Goal: Navigation & Orientation: Find specific page/section

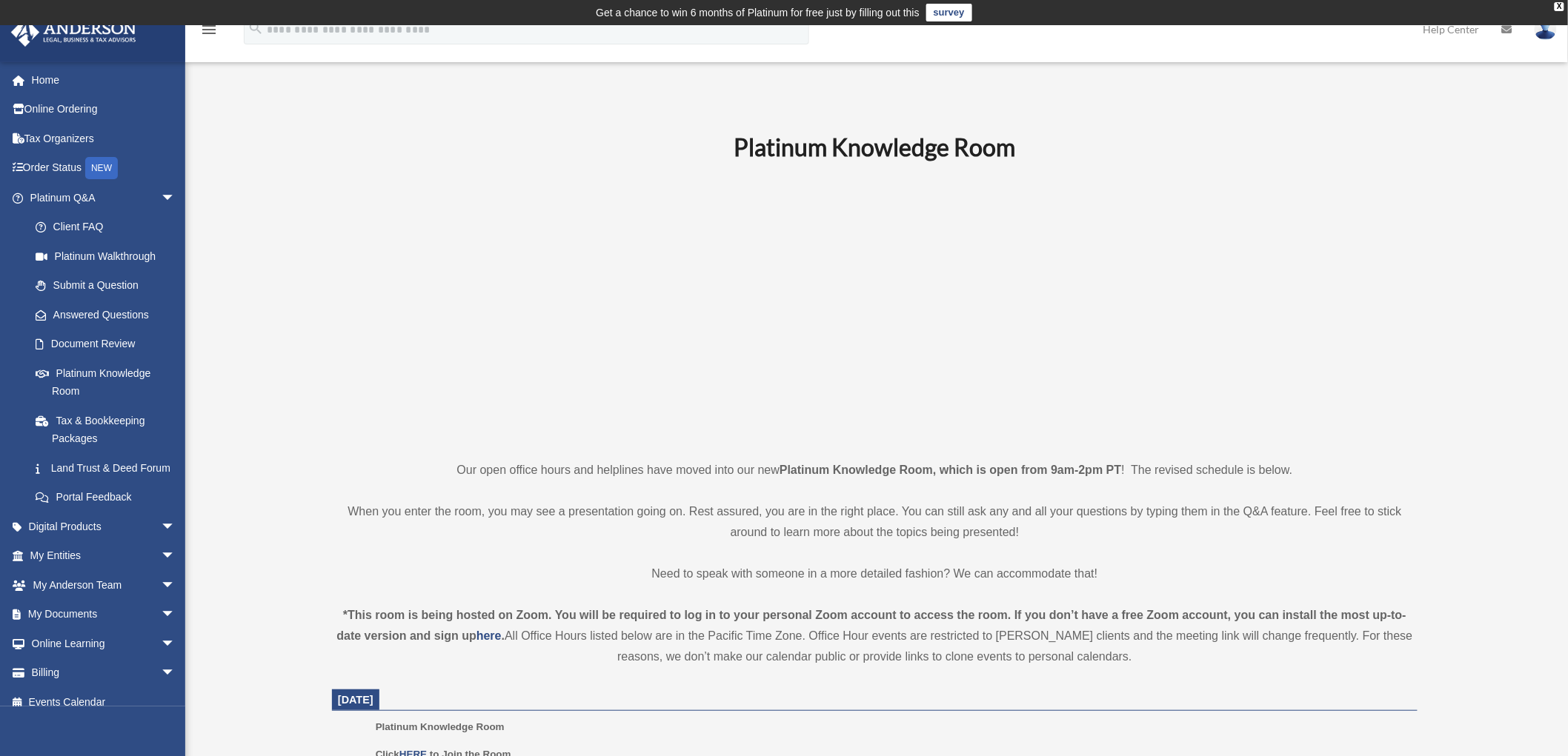
click at [83, 82] on link "Home" at bounding box center [104, 80] width 187 height 30
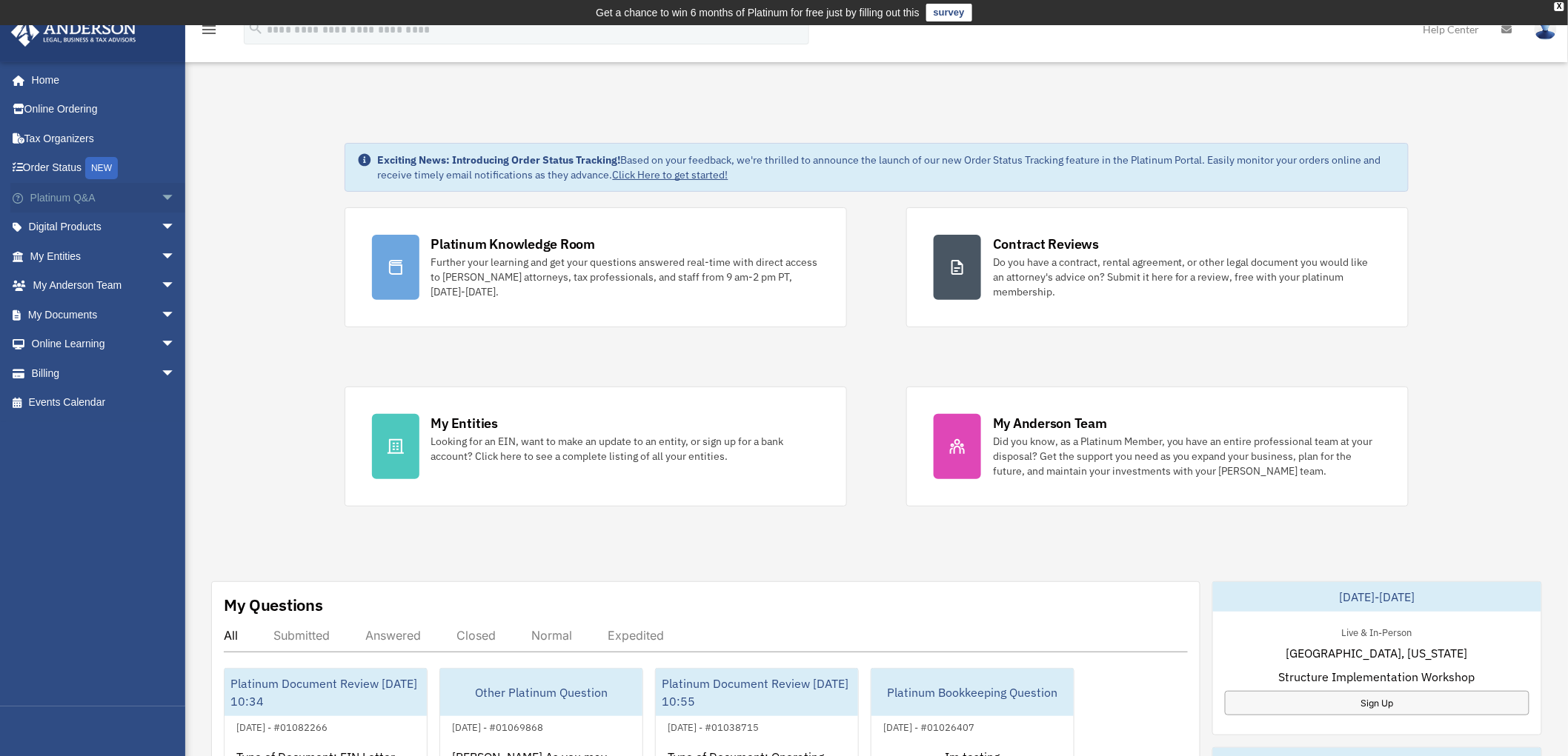
click at [161, 197] on span "arrow_drop_down" at bounding box center [176, 197] width 30 height 30
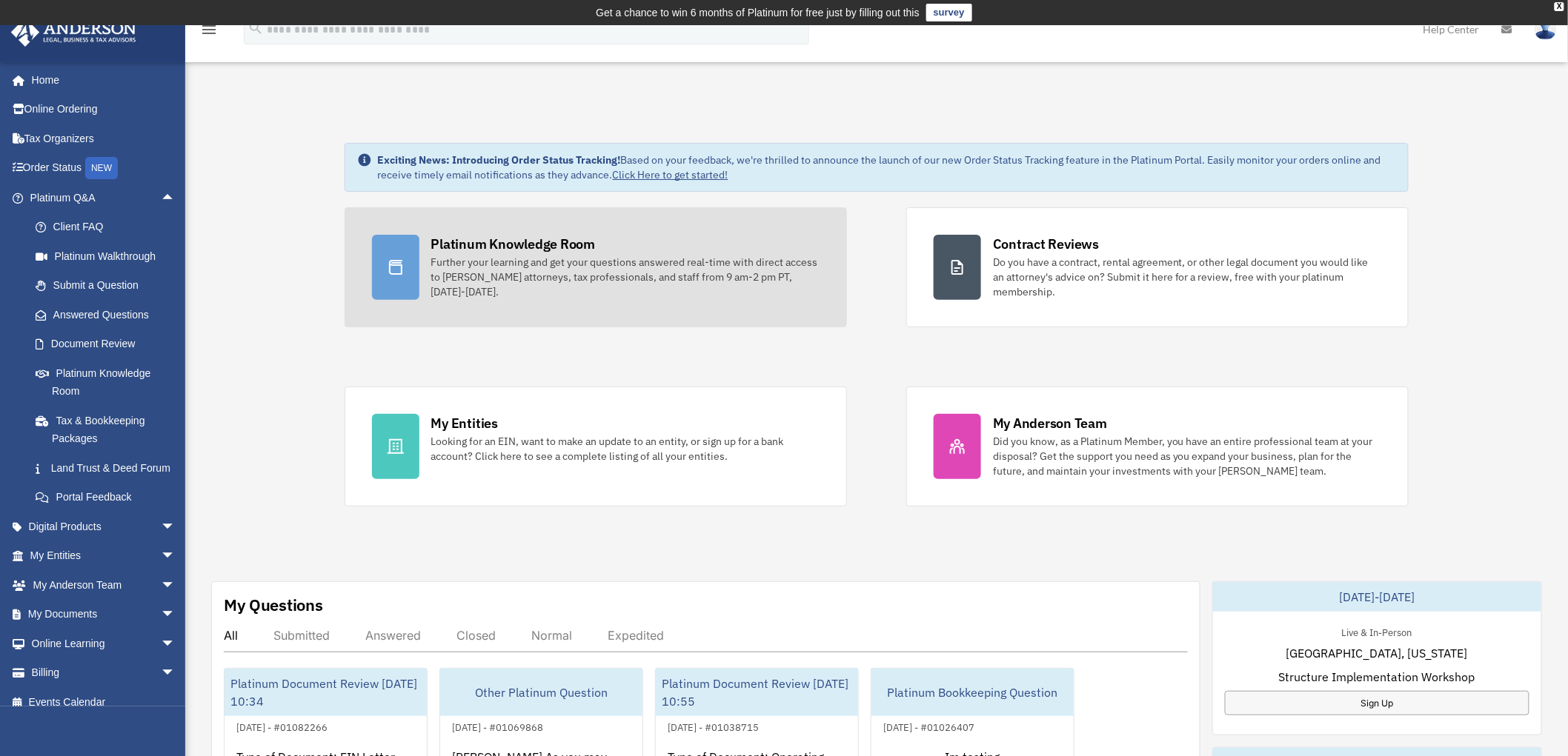
click at [464, 300] on link "Platinum Knowledge Room Further your learning and get your questions answered r…" at bounding box center [596, 267] width 502 height 120
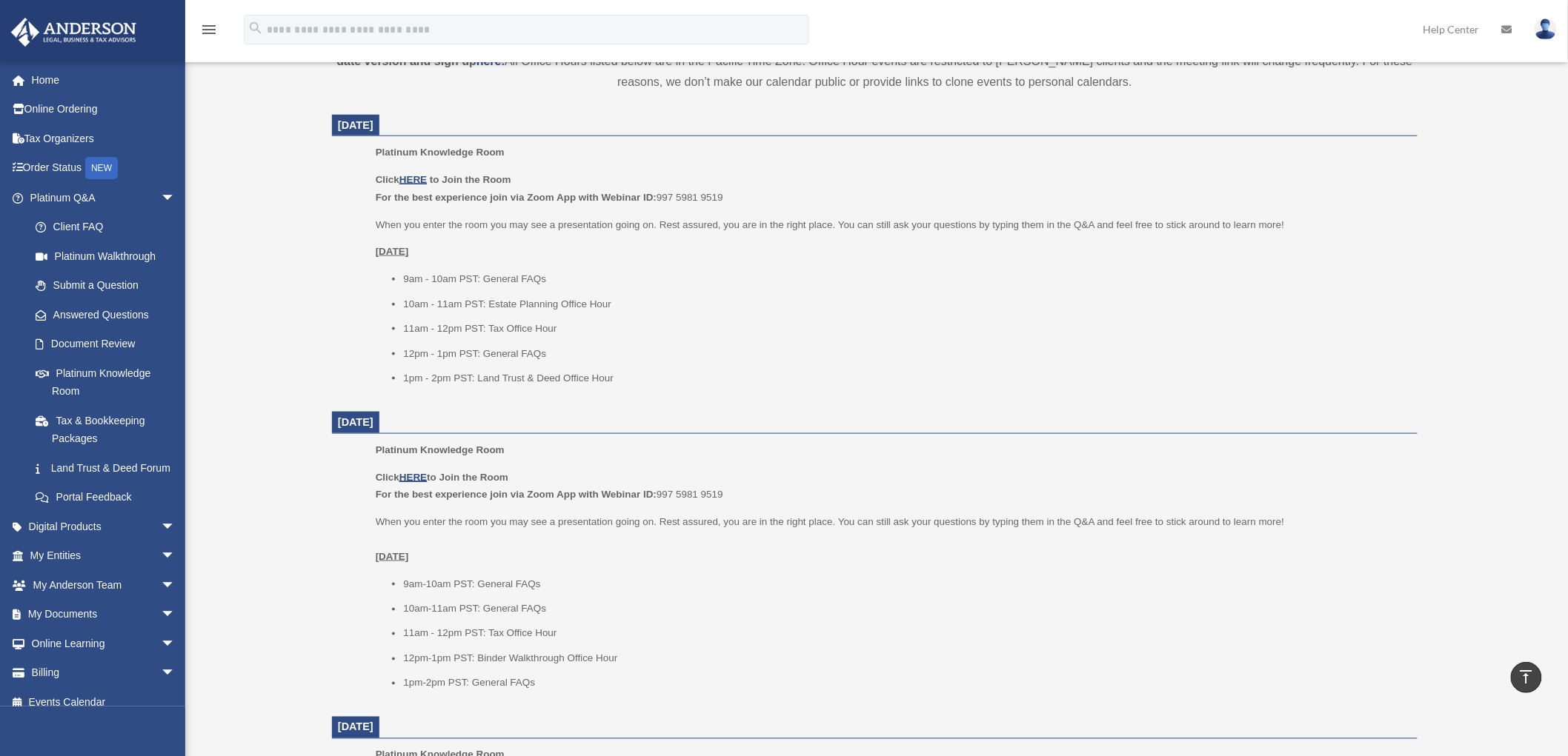
scroll to position [576, 0]
click at [161, 630] on span "arrow_drop_down" at bounding box center [176, 614] width 30 height 30
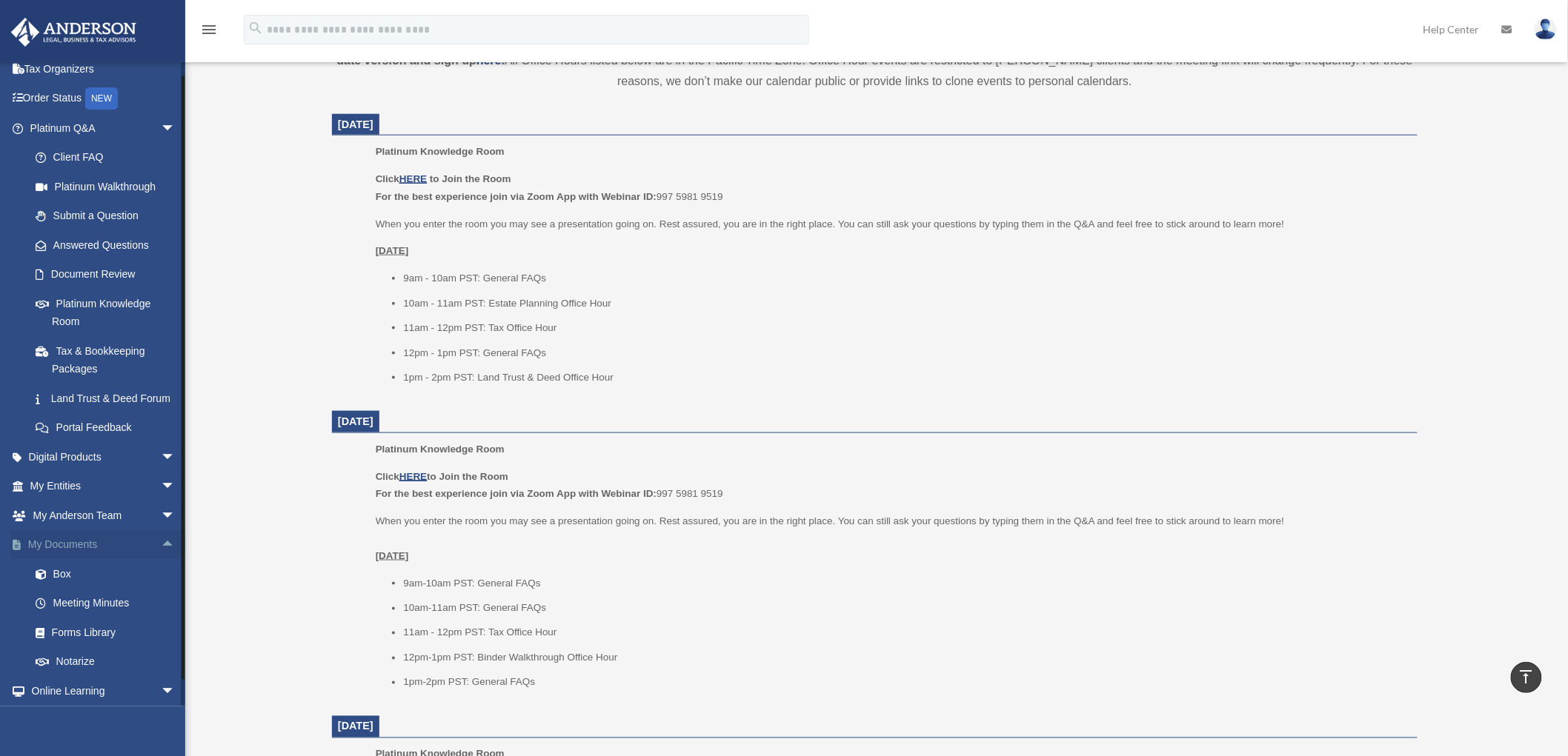
scroll to position [148, 0]
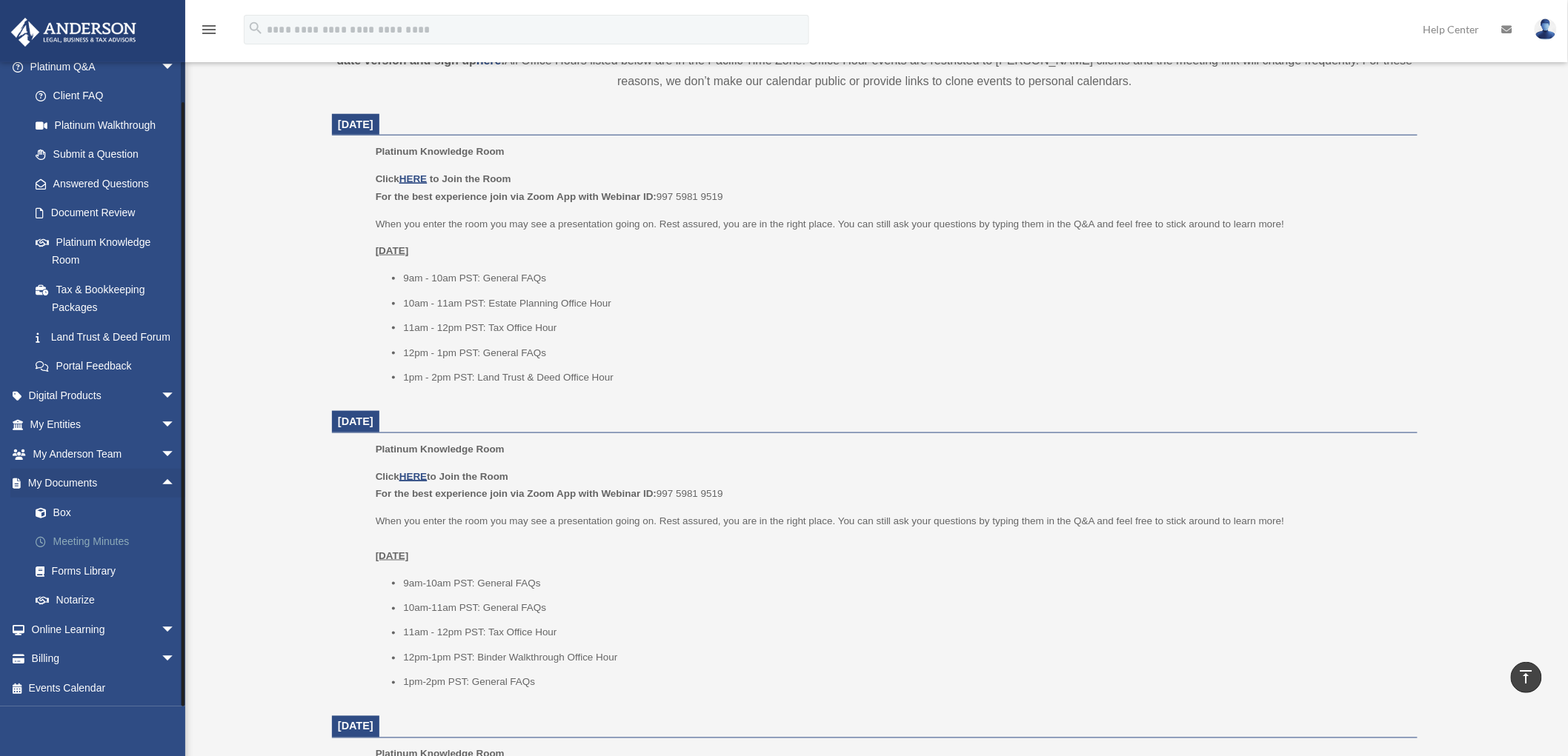
click at [55, 552] on link "Meeting Minutes" at bounding box center [109, 542] width 177 height 30
click at [68, 561] on link "Forms Library" at bounding box center [109, 570] width 177 height 30
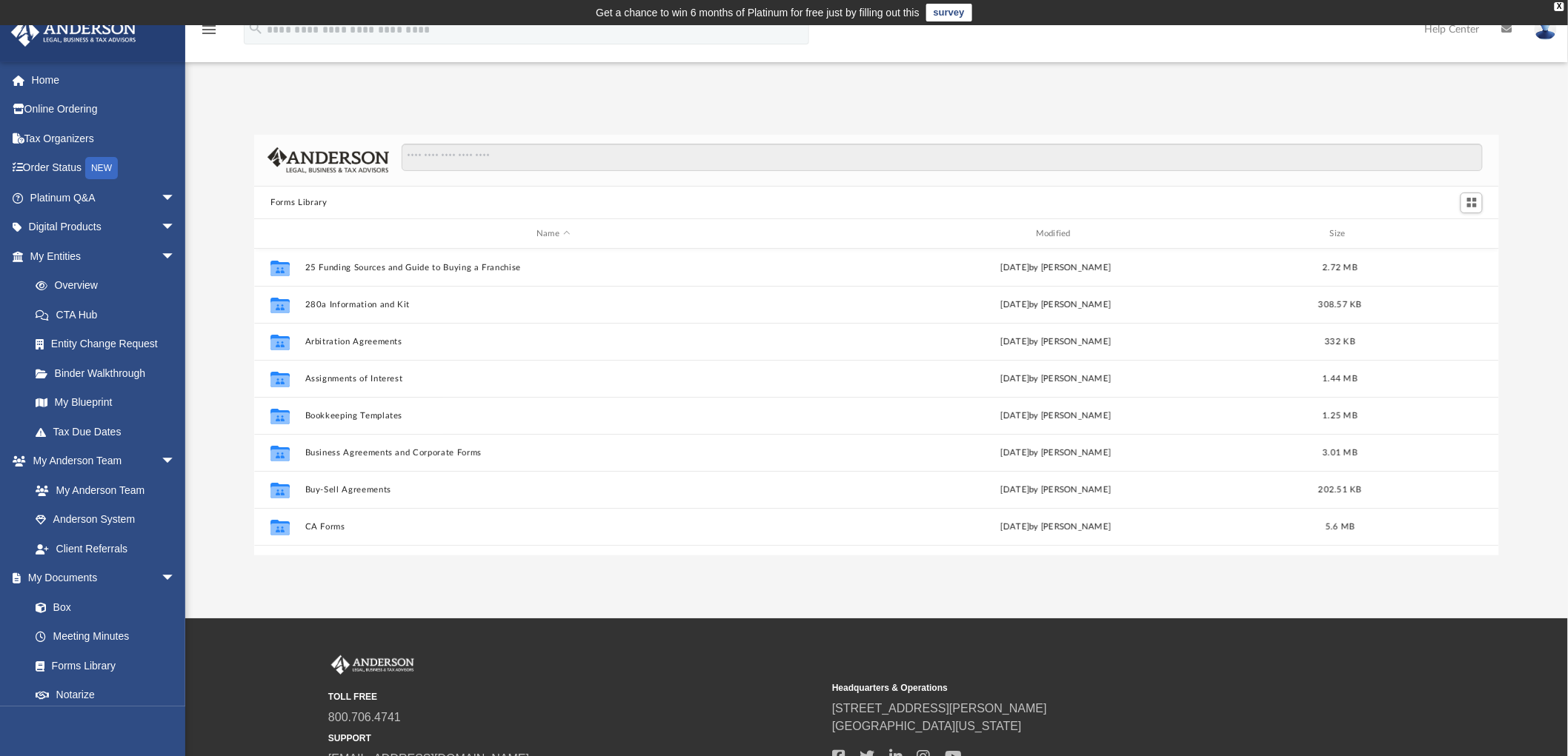
scroll to position [323, 1232]
click at [232, 109] on div "Forms Library Name Modified Size Collaborated Folder 25 Funding Sources and Gui…" at bounding box center [876, 329] width 1382 height 452
drag, startPoint x: 625, startPoint y: 188, endPoint x: 217, endPoint y: 352, distance: 439.7
click at [217, 352] on div "Forms Library Name Modified Size Collaborated Folder 25 Funding Sources and Gui…" at bounding box center [876, 345] width 1382 height 421
click at [209, 235] on div "Forms Library Name Modified Size Collaborated Folder 25 Funding Sources and Gui…" at bounding box center [876, 345] width 1382 height 421
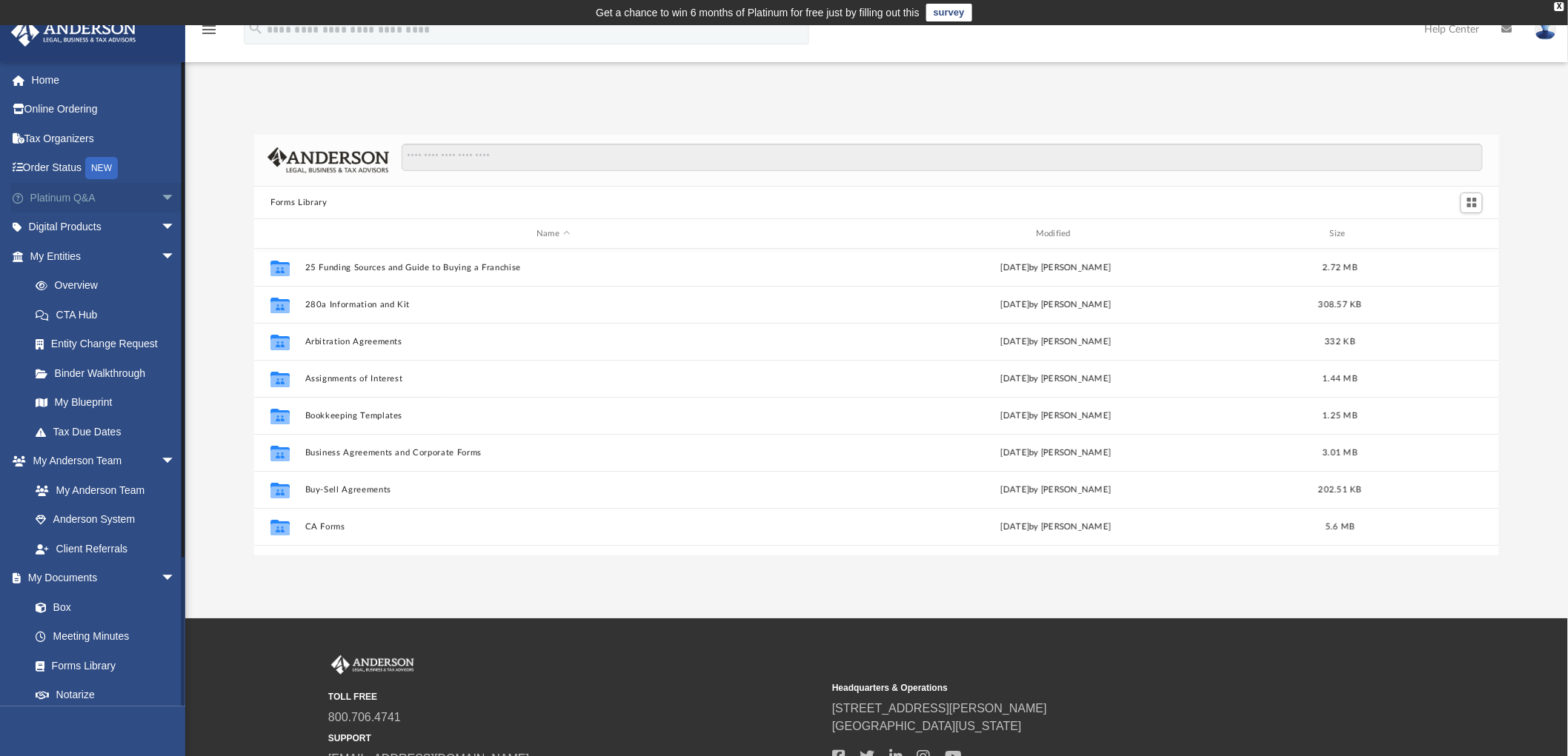
click at [161, 195] on span "arrow_drop_down" at bounding box center [176, 197] width 30 height 30
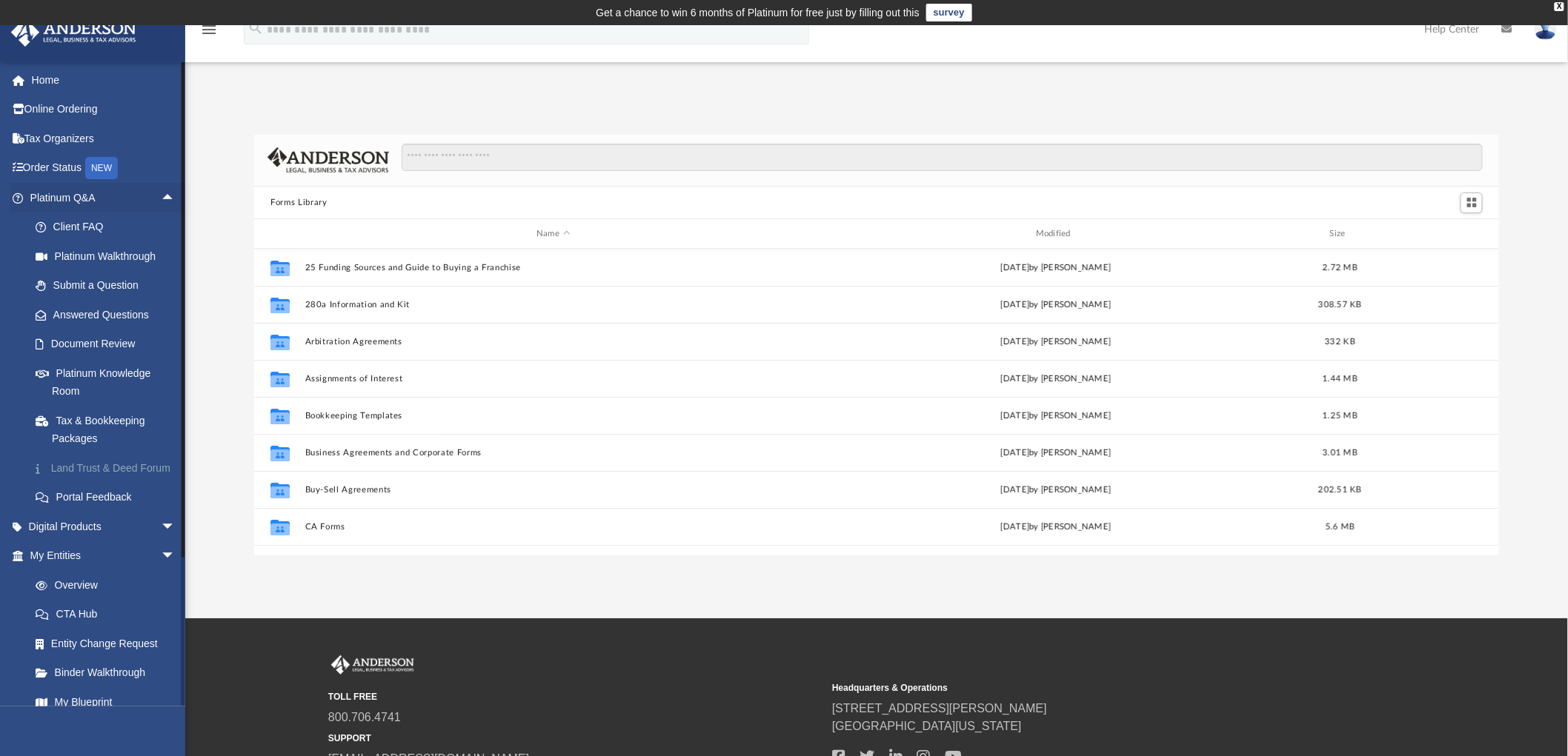
click at [78, 480] on link "Land Trust & Deed Forum" at bounding box center [109, 468] width 177 height 30
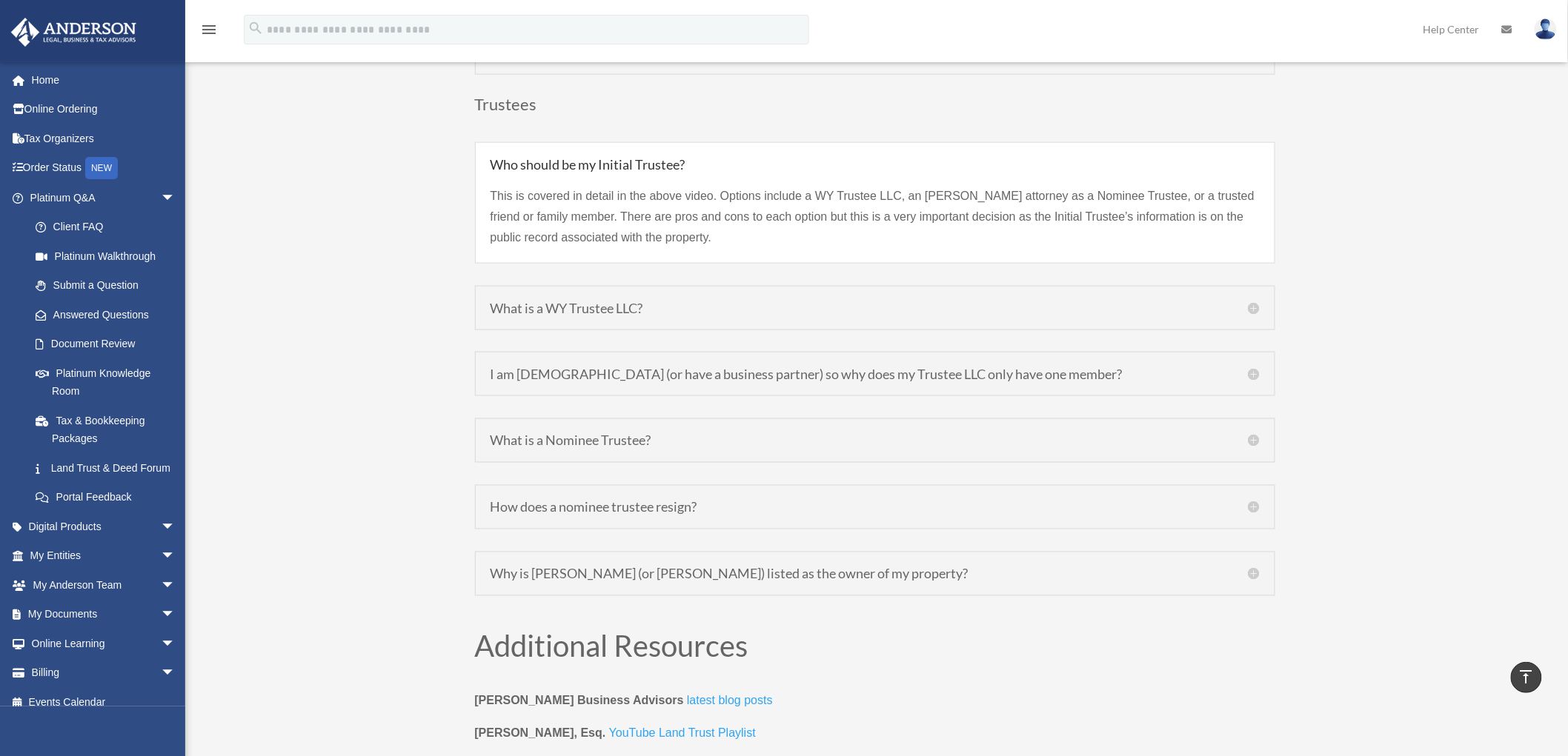
scroll to position [5452, 0]
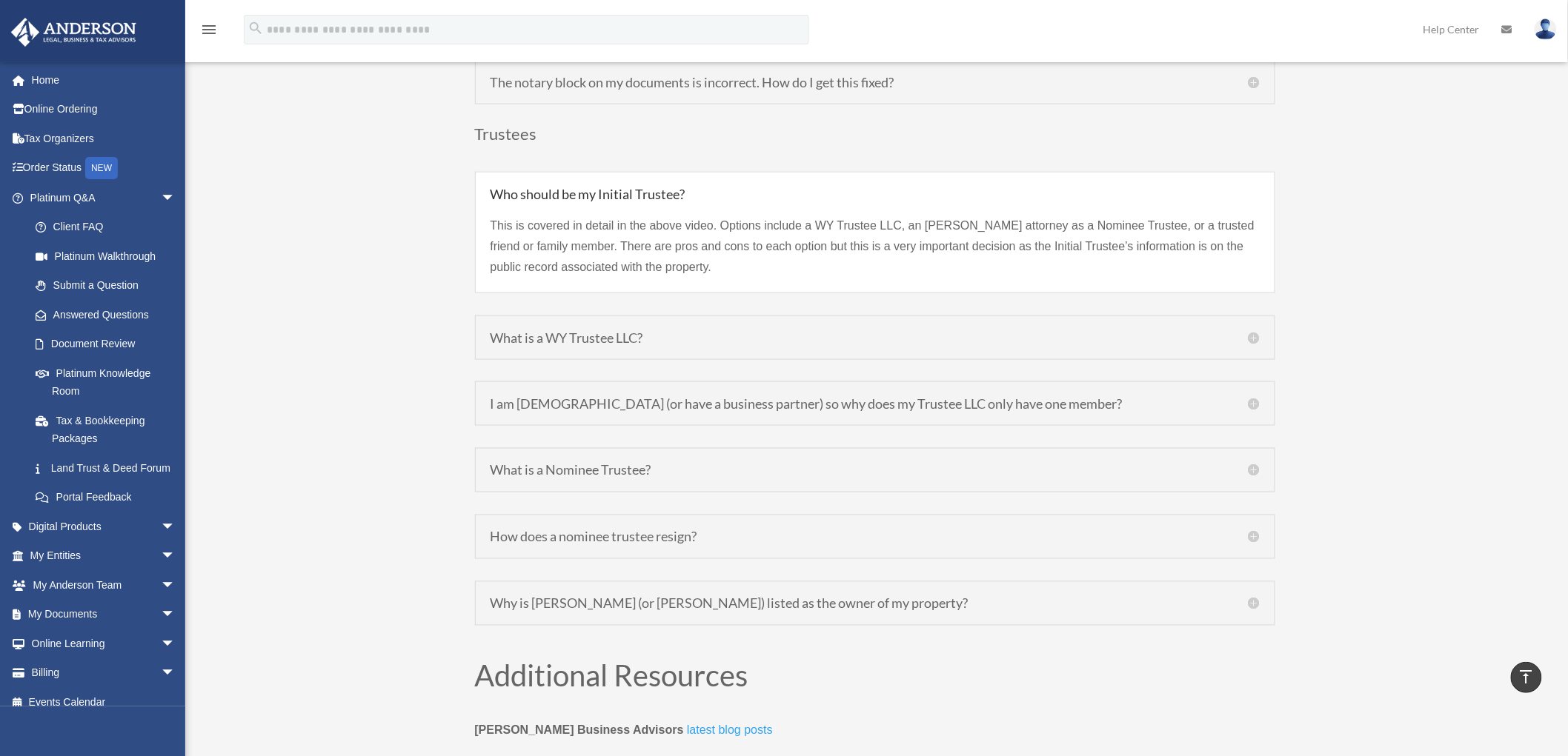
click at [573, 589] on div "Why is [PERSON_NAME] (or [PERSON_NAME]) listed as the owner of my property? [PE…" at bounding box center [875, 603] width 800 height 45
click at [574, 608] on h5 "Why is [PERSON_NAME] (or [PERSON_NAME]) listed as the owner of my property?" at bounding box center [875, 603] width 769 height 14
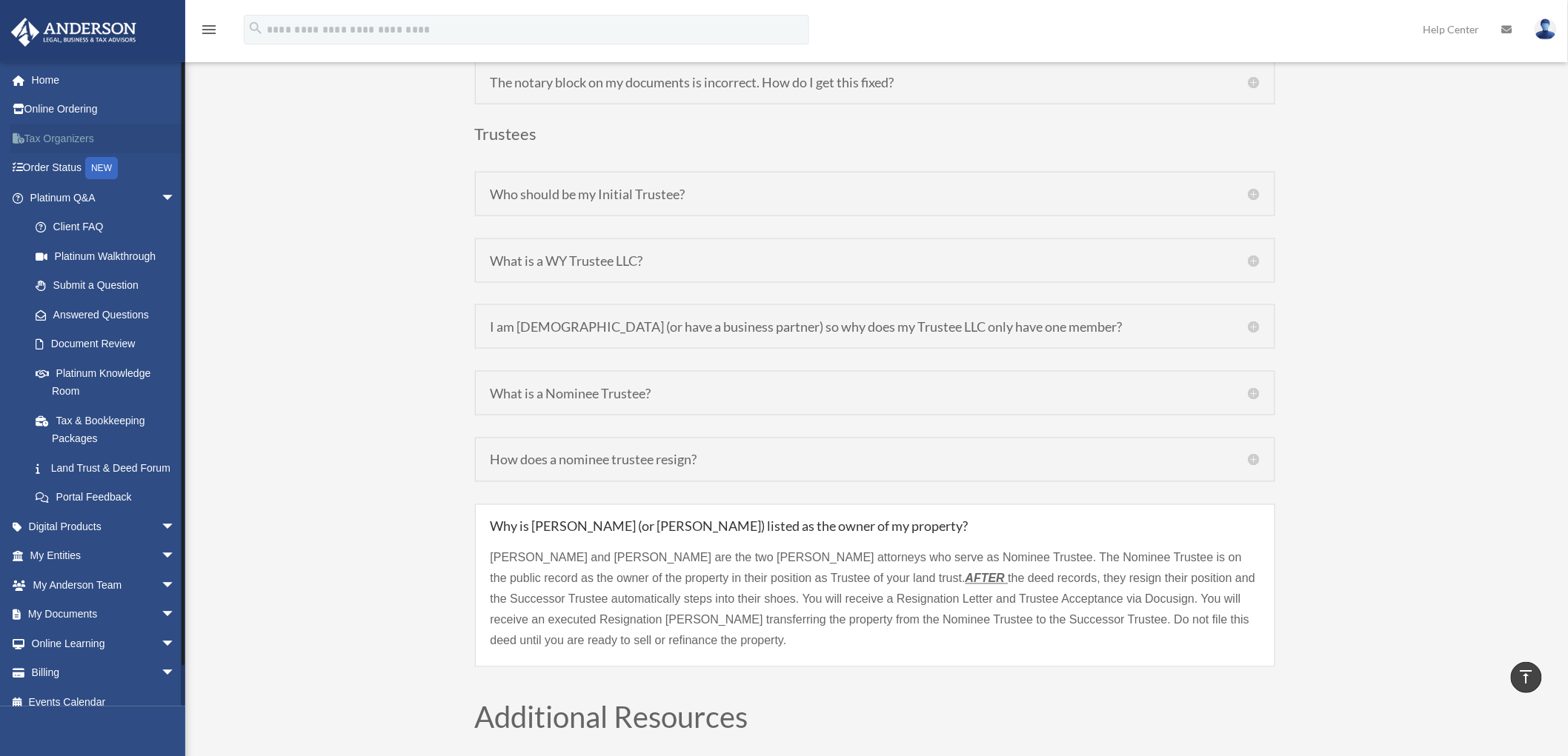
click at [82, 136] on link "Tax Organizers" at bounding box center [104, 138] width 187 height 30
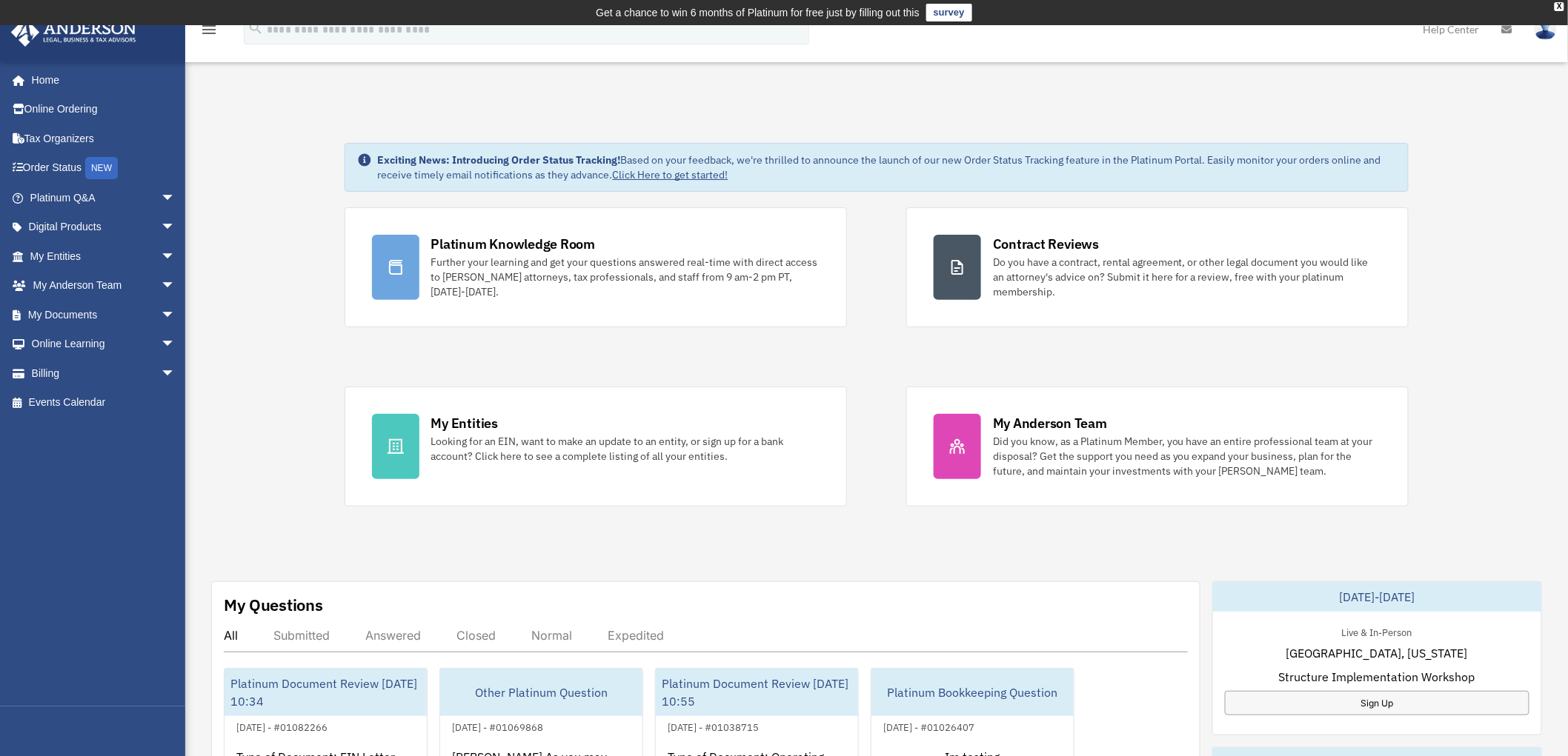
click at [161, 281] on span "arrow_drop_down" at bounding box center [176, 286] width 30 height 30
click at [161, 405] on span "arrow_drop_down" at bounding box center [176, 403] width 30 height 30
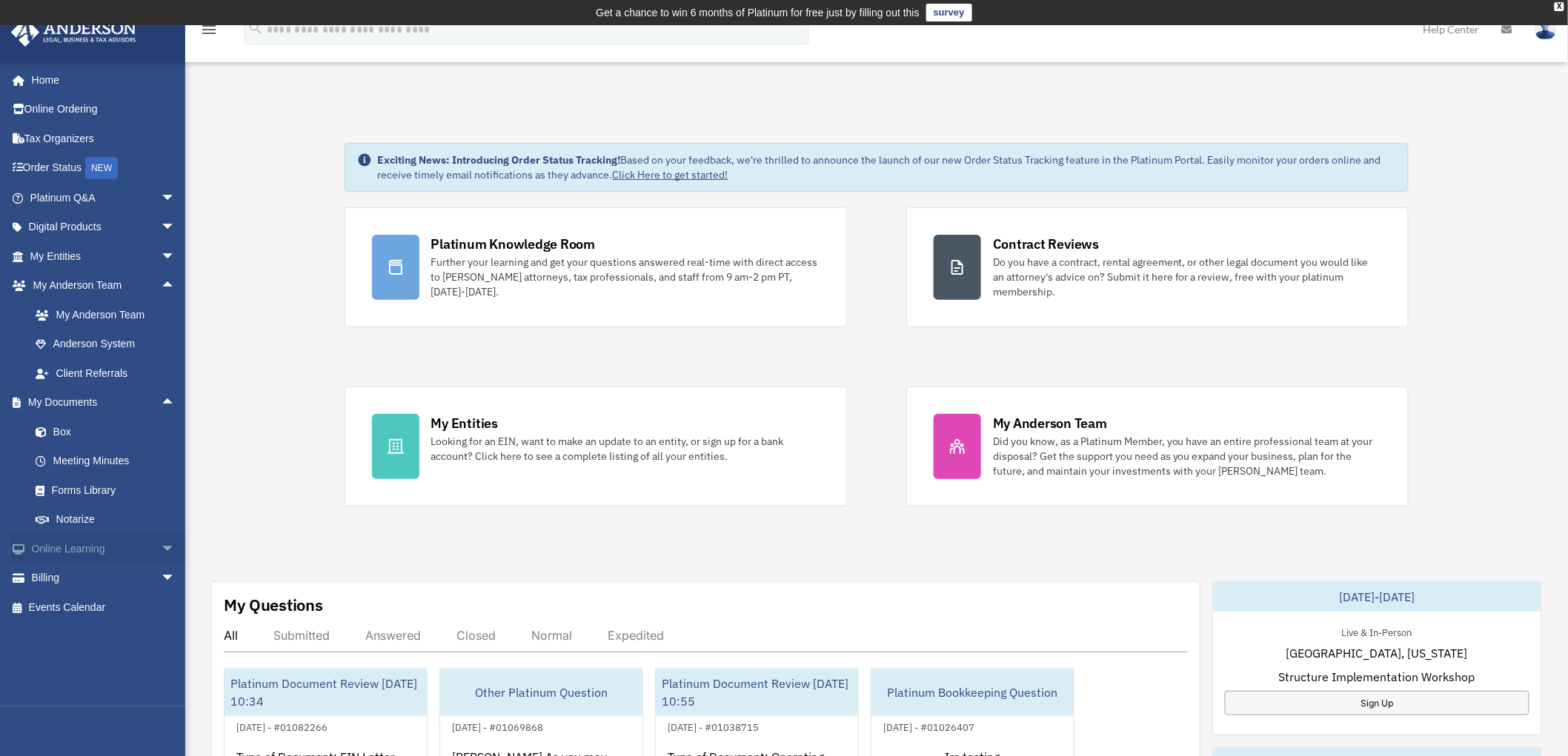
click at [161, 548] on span "arrow_drop_down" at bounding box center [176, 549] width 30 height 30
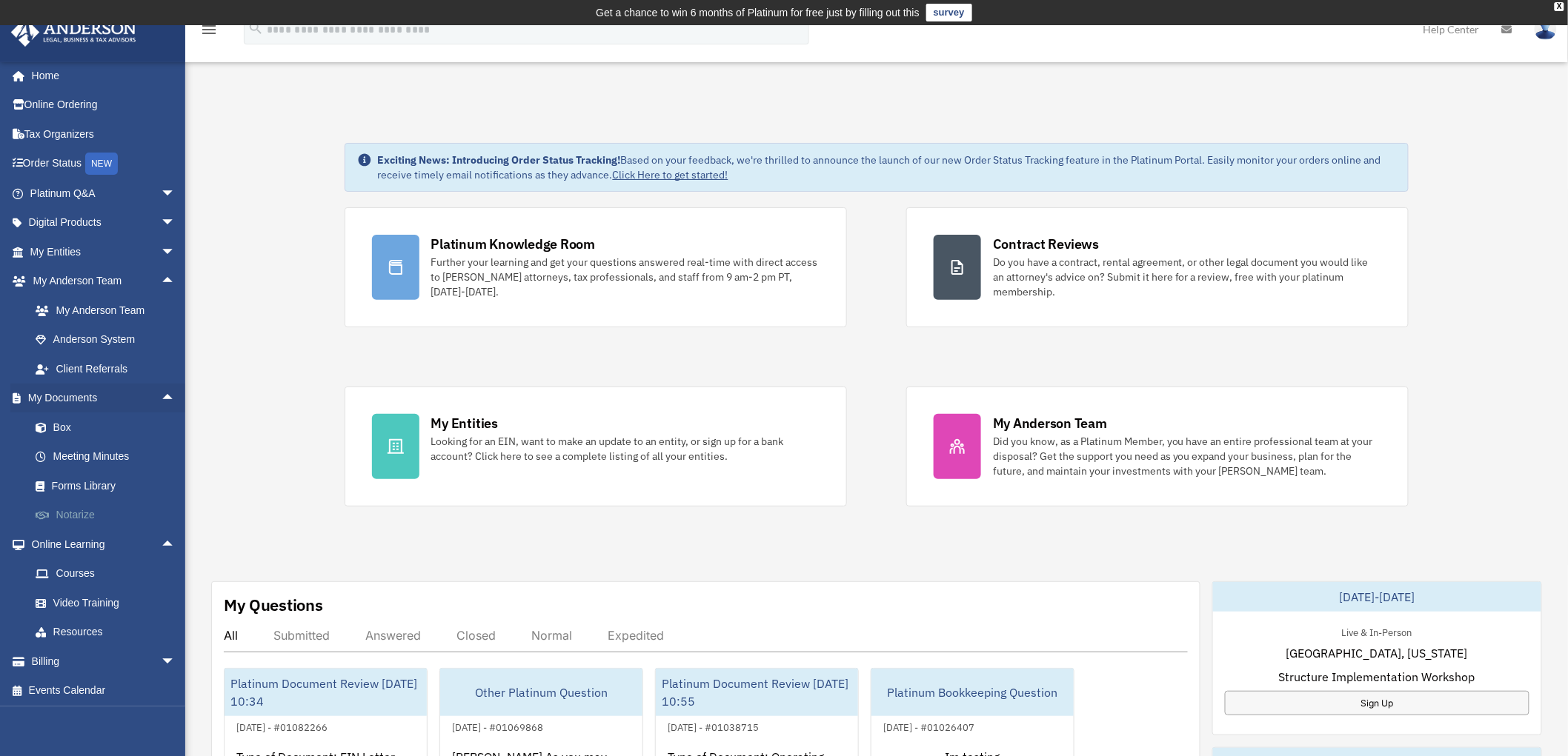
scroll to position [5, 0]
click at [161, 217] on span "arrow_drop_down" at bounding box center [176, 222] width 30 height 30
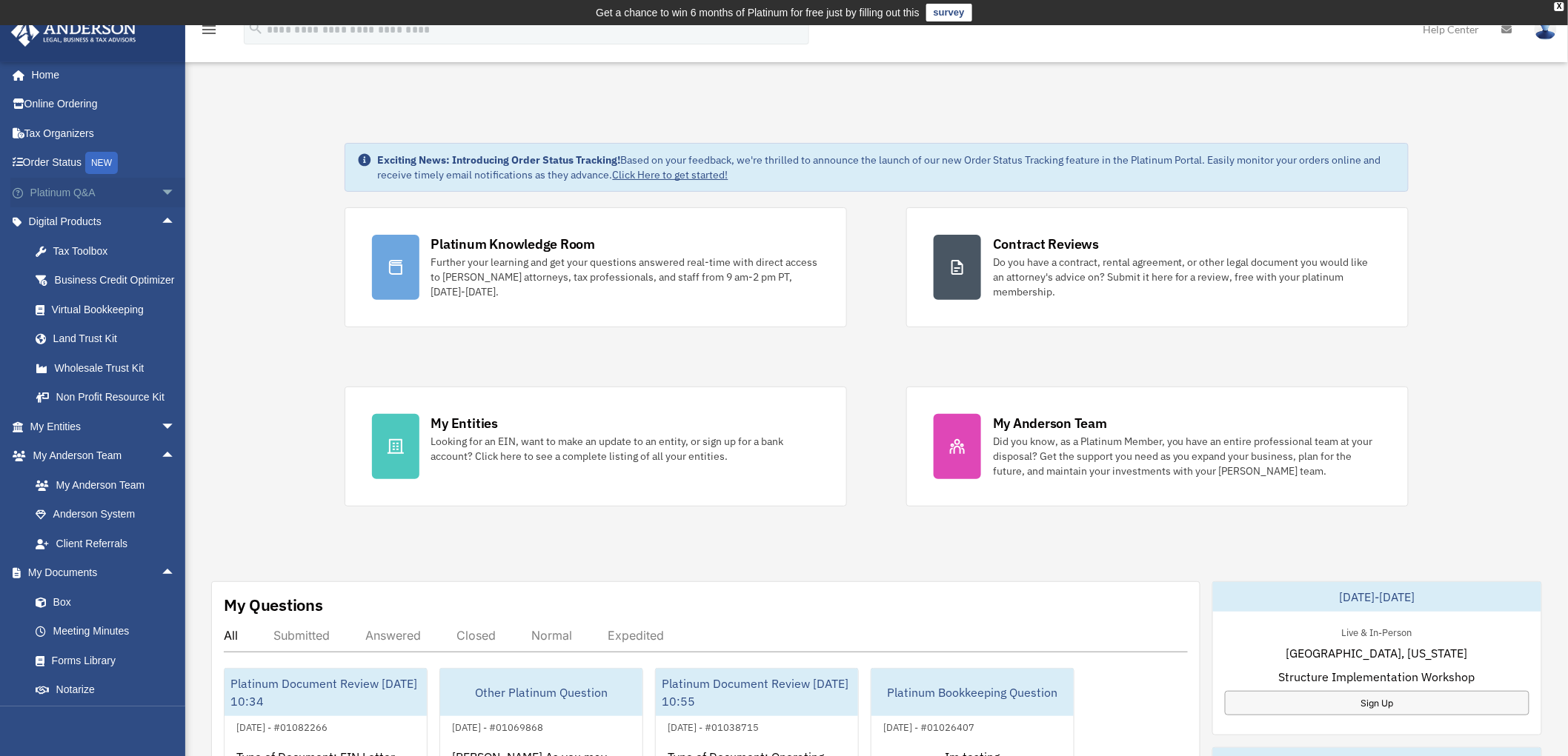
click at [161, 188] on span "arrow_drop_down" at bounding box center [176, 192] width 30 height 30
